Goal: Find contact information: Find contact information

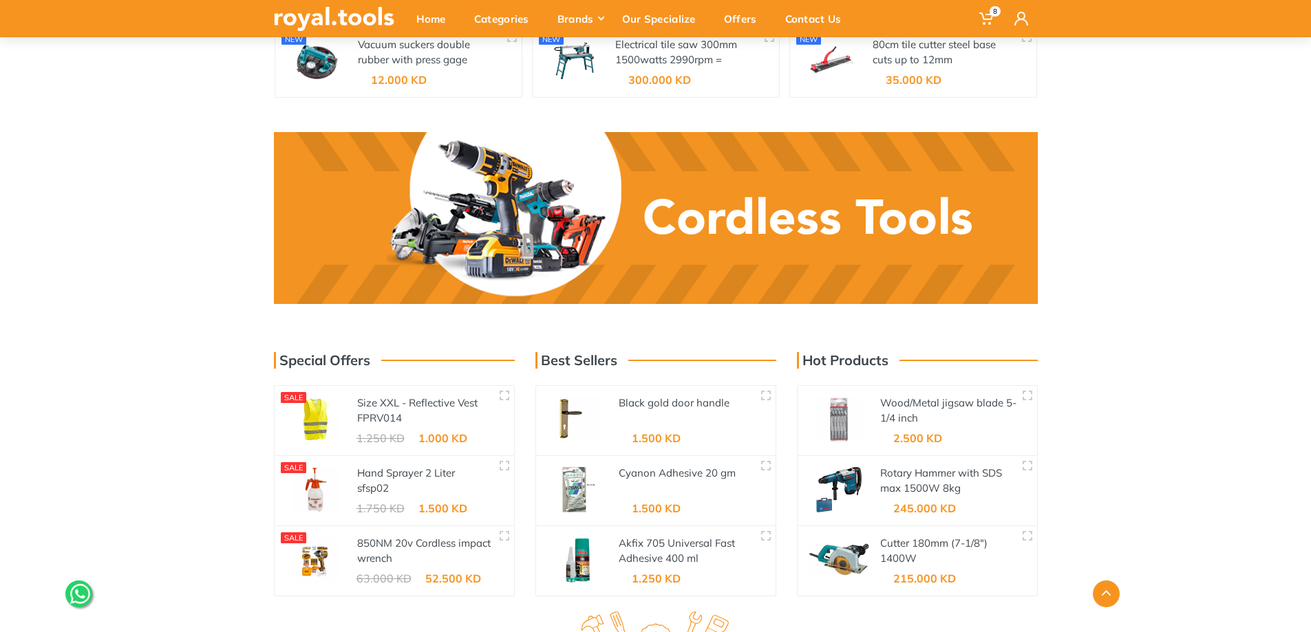
scroll to position [2315, 0]
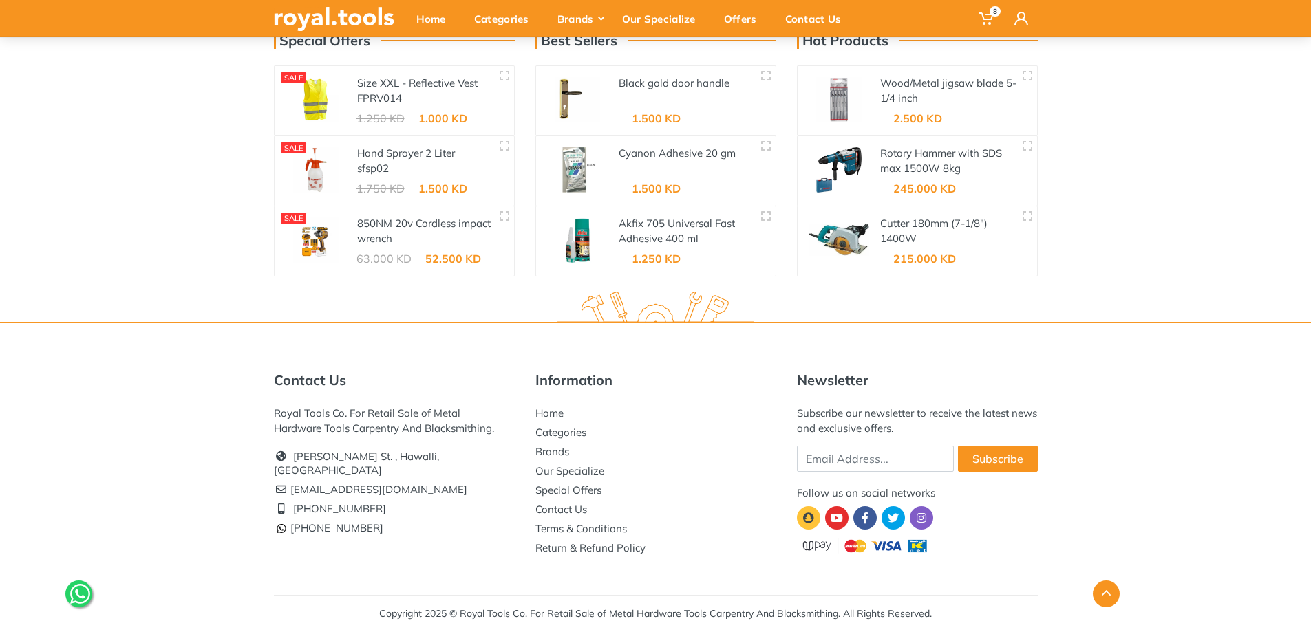
click at [764, 547] on li "Return & Refund Policy" at bounding box center [655, 548] width 241 height 19
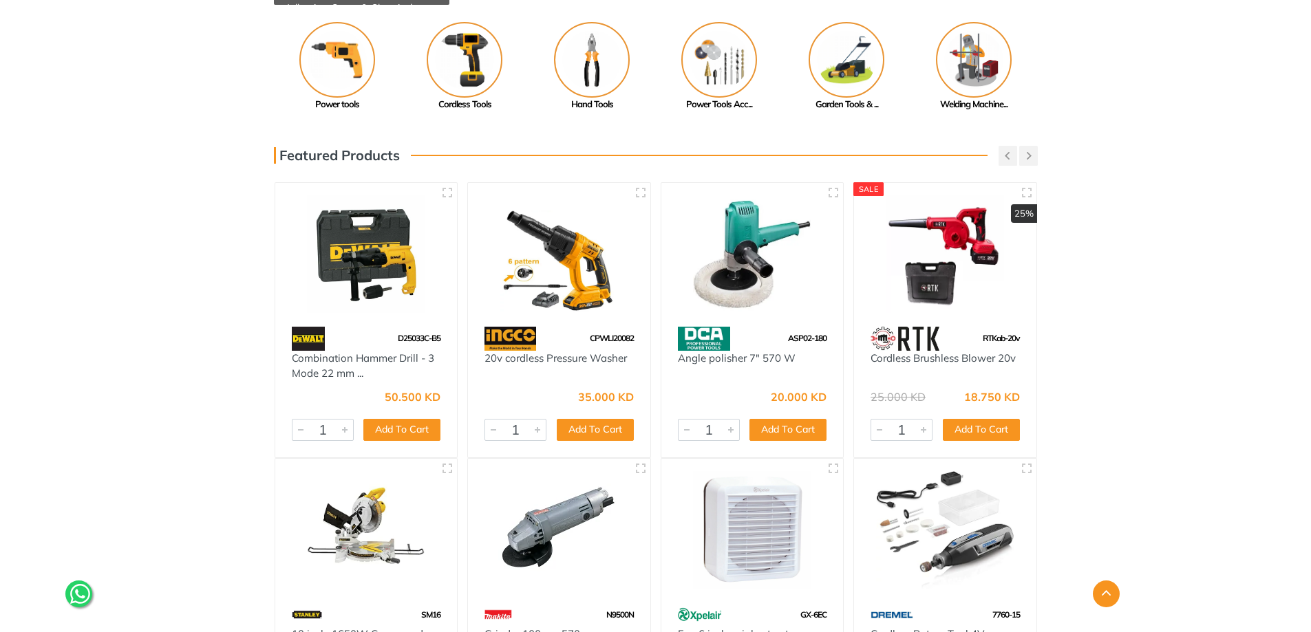
scroll to position [0, 0]
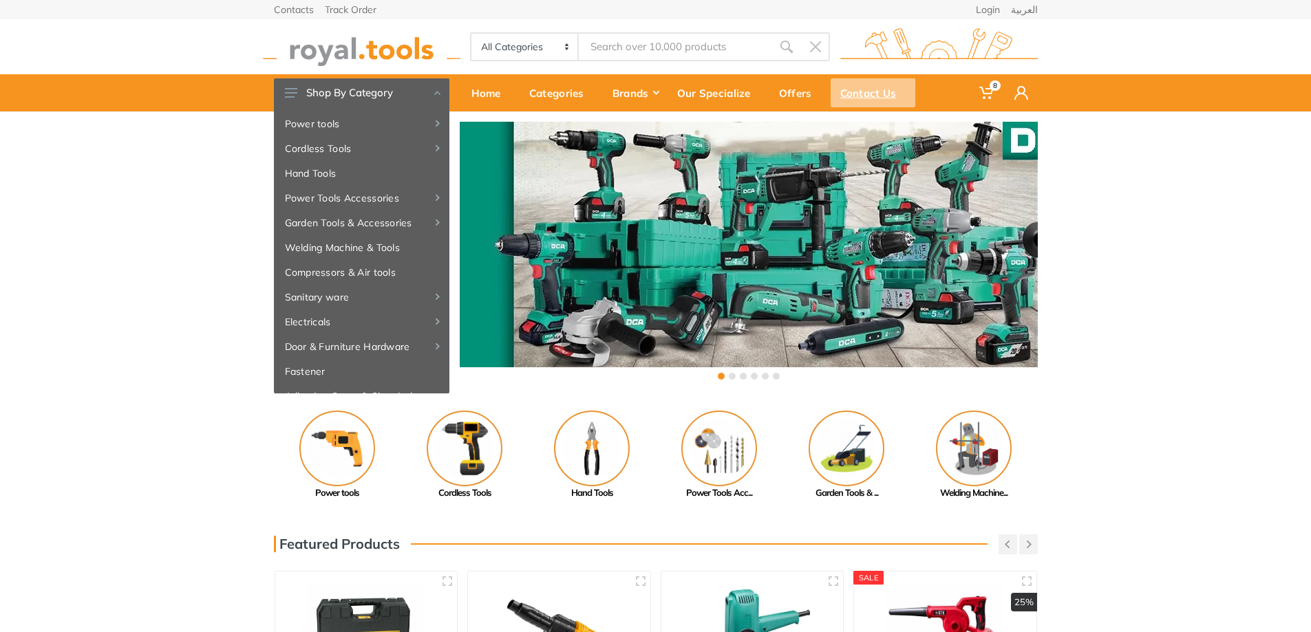
click at [884, 90] on div "Contact Us" at bounding box center [872, 92] width 85 height 29
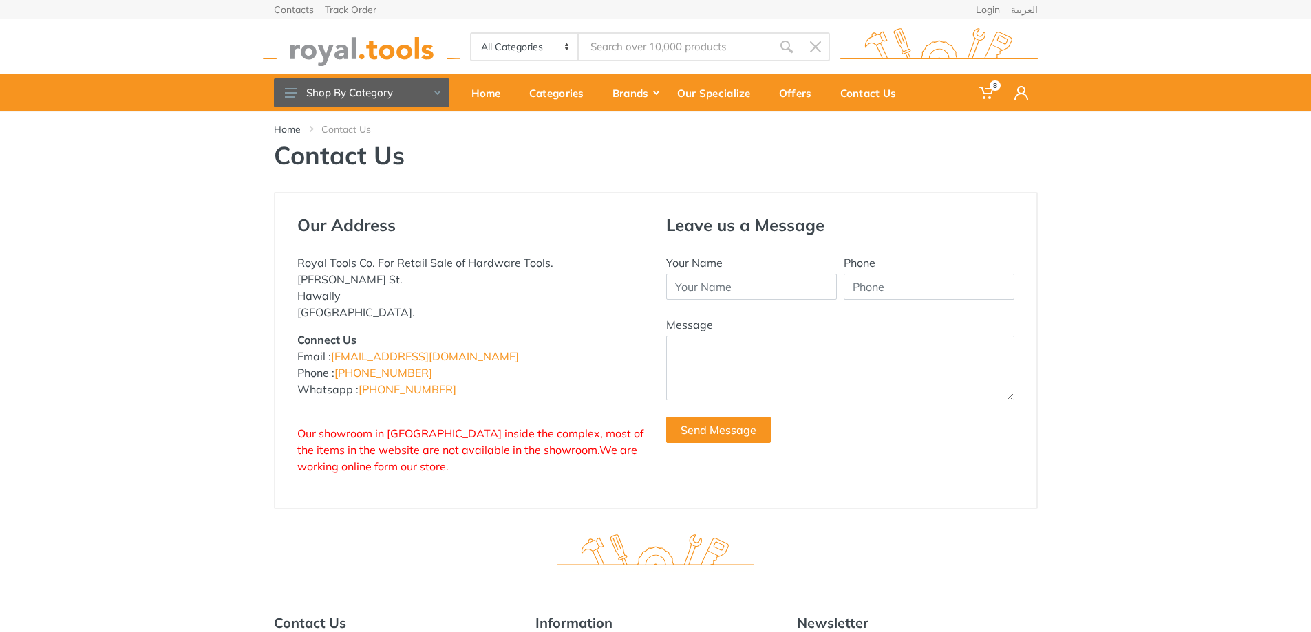
click at [167, 240] on div "Our Address Royal Tools Co. For Retail Sale of Hardware Tools. Abdullah Al-Othm…" at bounding box center [655, 350] width 1311 height 317
click at [190, 447] on div "Our Address Royal Tools Co. For Retail Sale of Hardware Tools. Abdullah Al-Othm…" at bounding box center [655, 356] width 1311 height 328
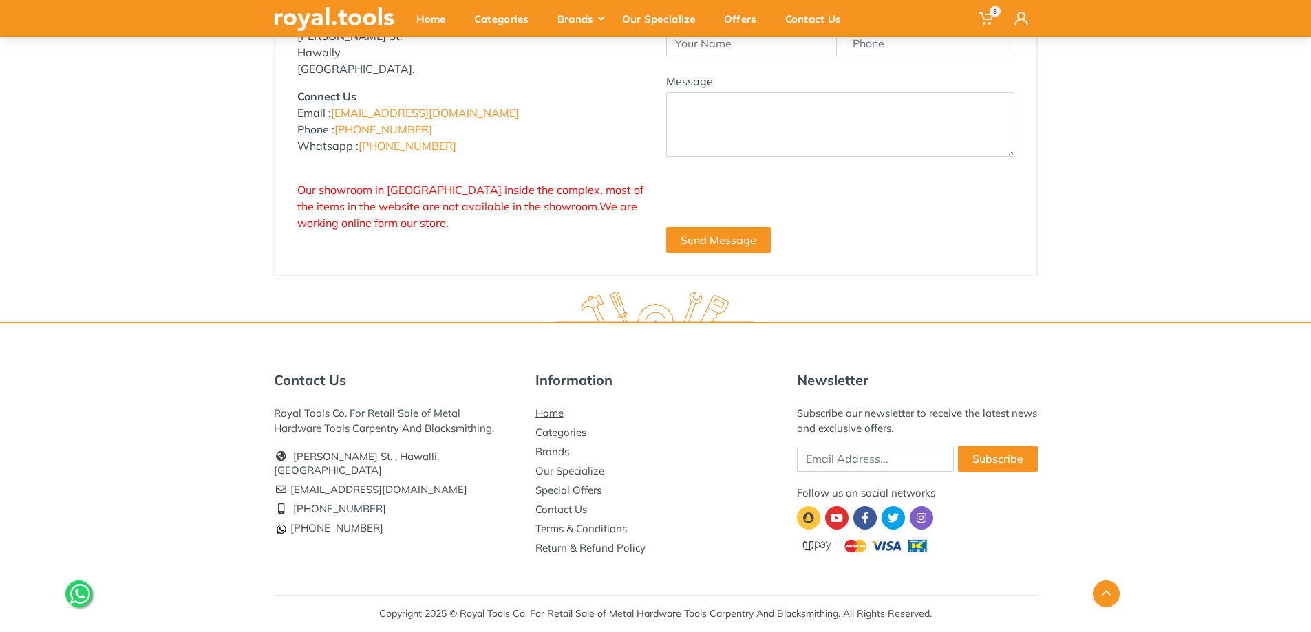
click at [542, 411] on link "Home" at bounding box center [549, 413] width 28 height 13
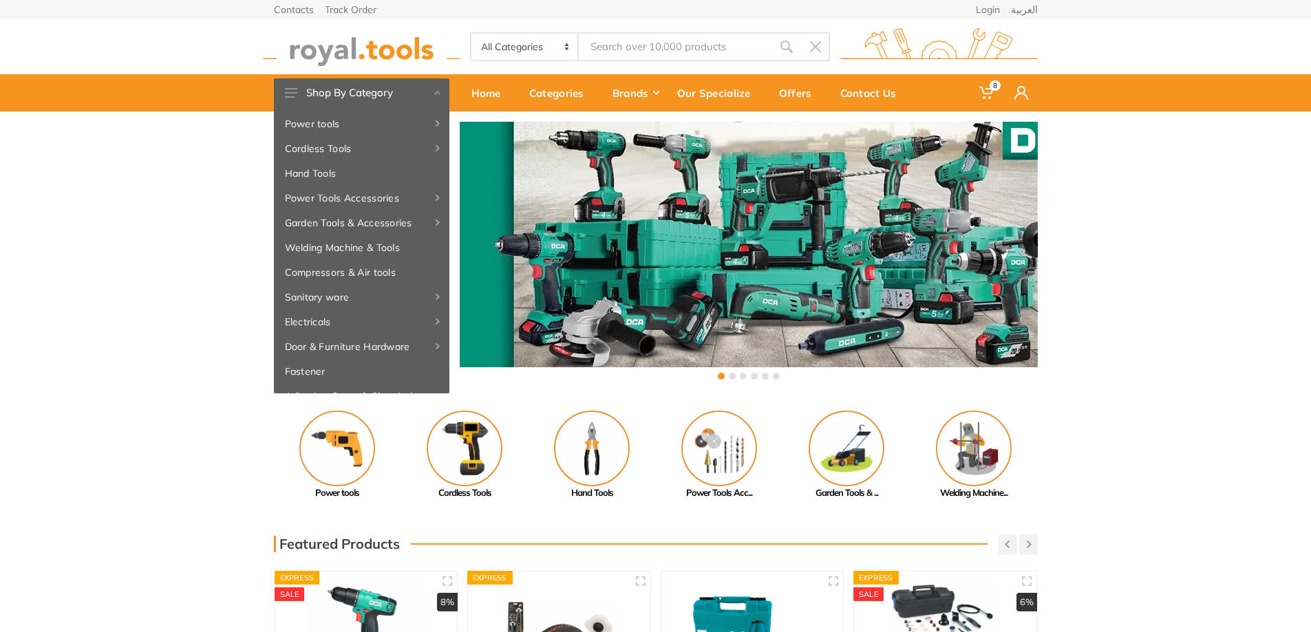
click at [136, 195] on div "‹ ›" at bounding box center [655, 252] width 1311 height 282
